Goal: Go to known website: Access a specific website the user already knows

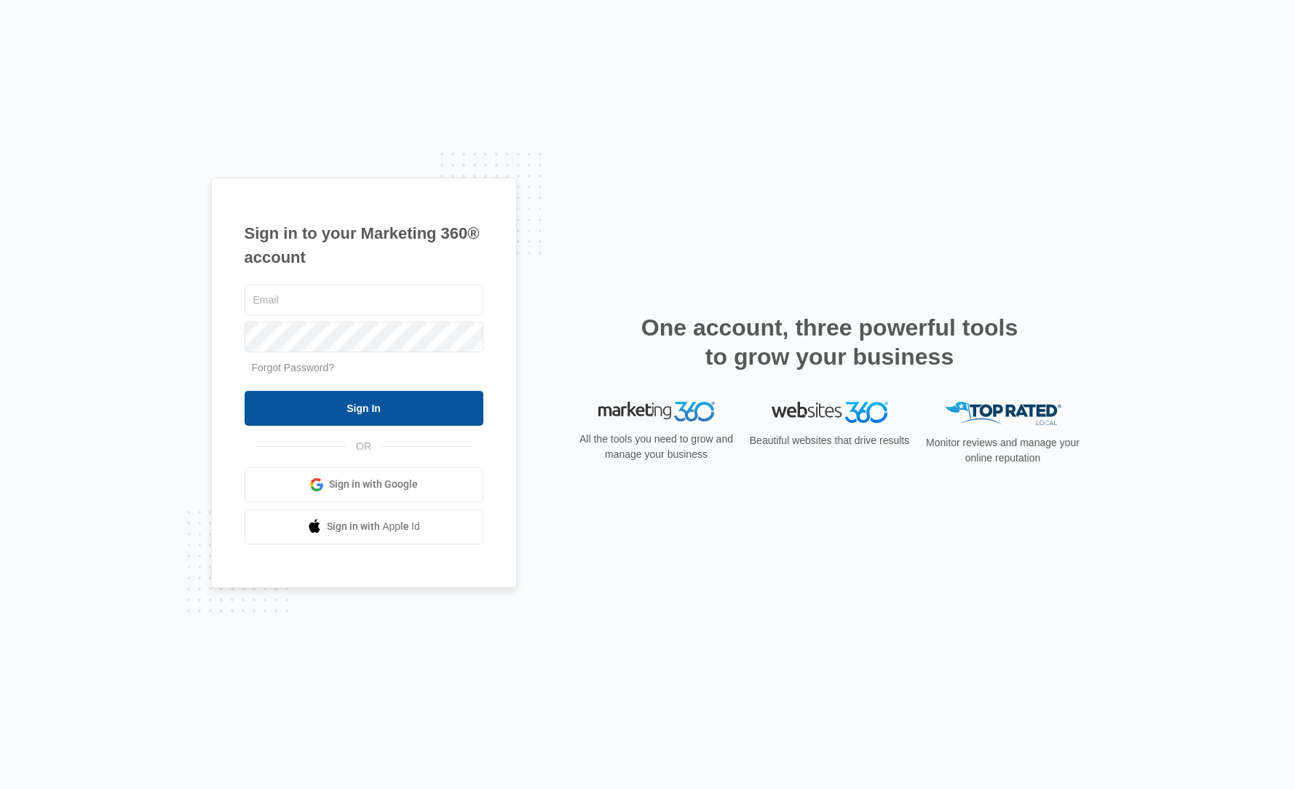
type input "[EMAIL_ADDRESS][PERSON_NAME][DOMAIN_NAME]"
click at [403, 402] on input "Sign In" at bounding box center [364, 408] width 239 height 35
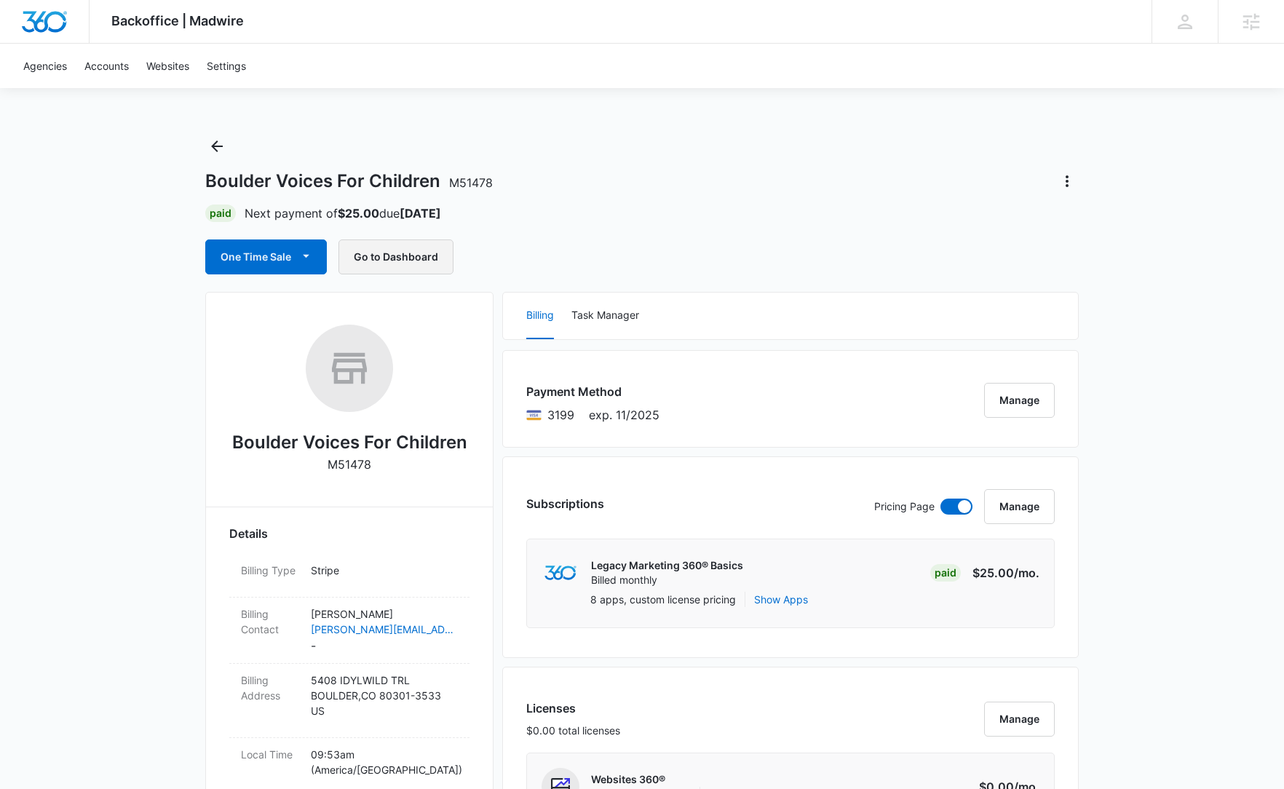
click at [397, 258] on button "Go to Dashboard" at bounding box center [395, 256] width 115 height 35
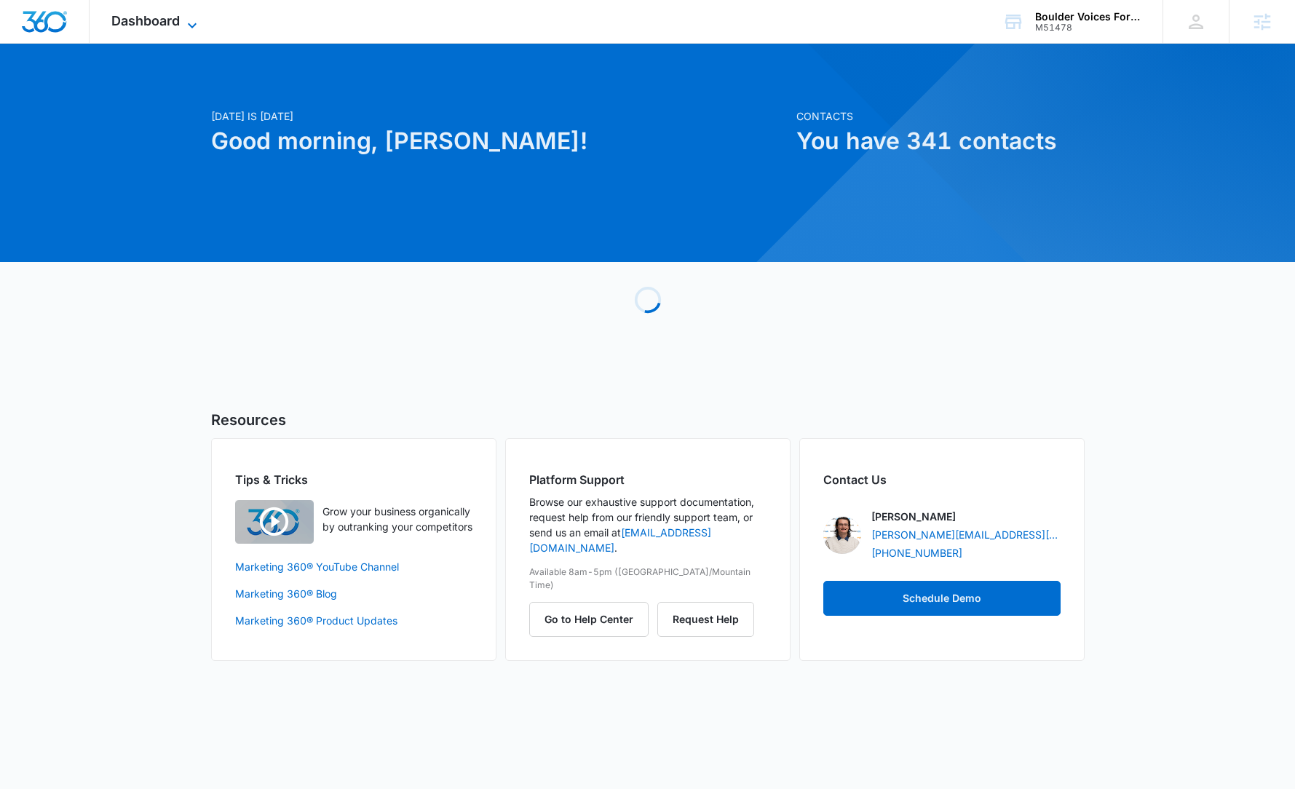
click at [174, 28] on span "Dashboard" at bounding box center [145, 20] width 68 height 15
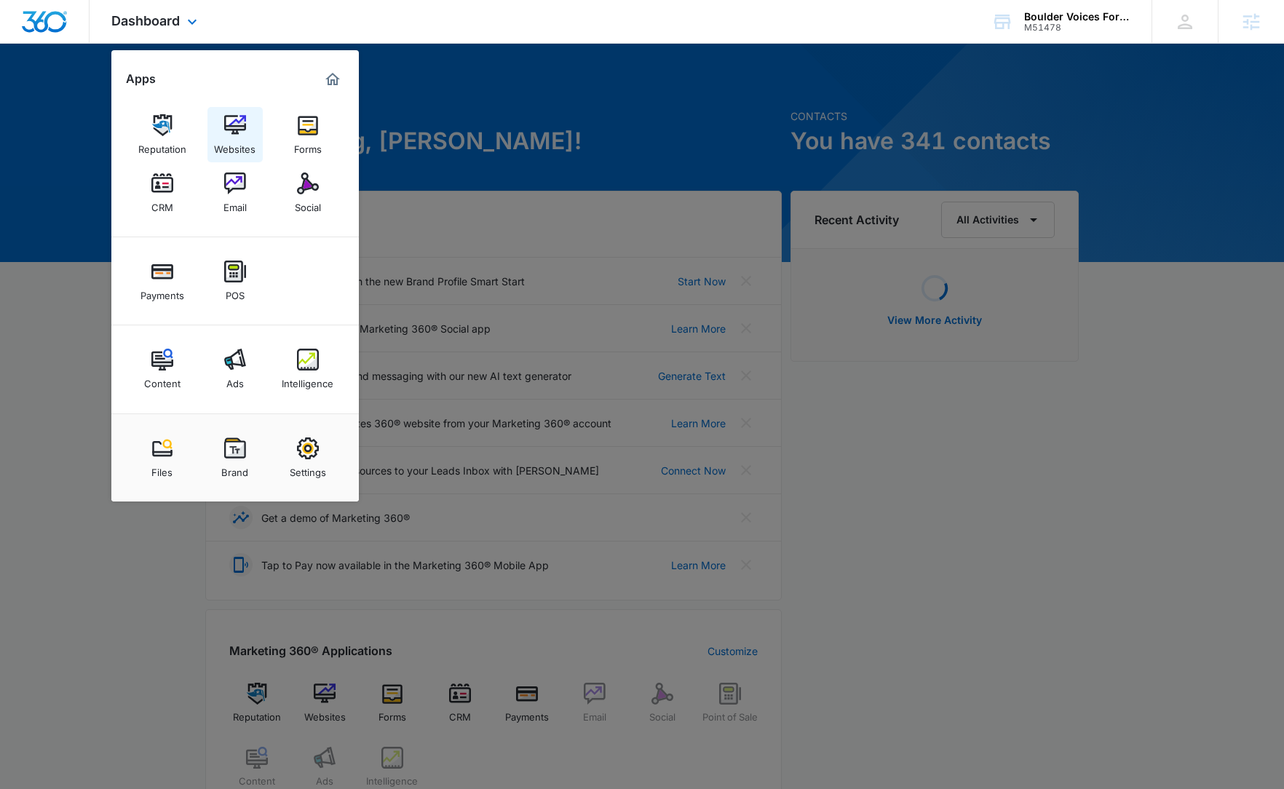
click at [237, 127] on img at bounding box center [235, 125] width 22 height 22
